Goal: Task Accomplishment & Management: Manage account settings

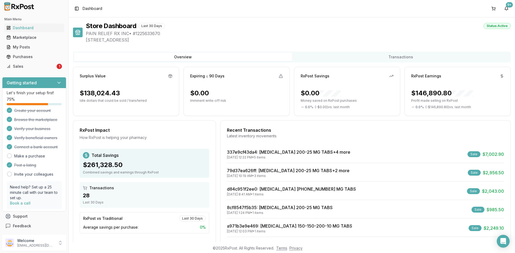
drag, startPoint x: 35, startPoint y: 67, endPoint x: 34, endPoint y: 71, distance: 4.2
click at [35, 67] on div "Sales" at bounding box center [30, 66] width 49 height 5
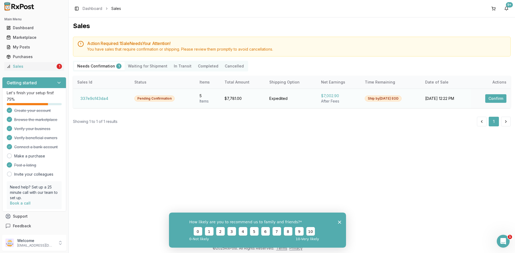
click at [492, 97] on button "Confirm" at bounding box center [495, 98] width 21 height 9
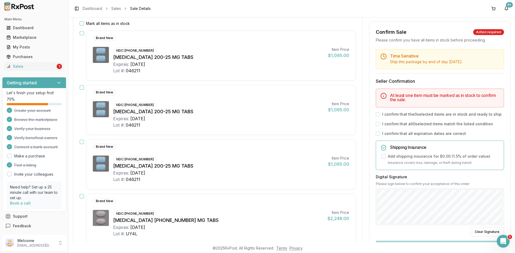
scroll to position [61, 0]
